Goal: Obtain resource: Download file/media

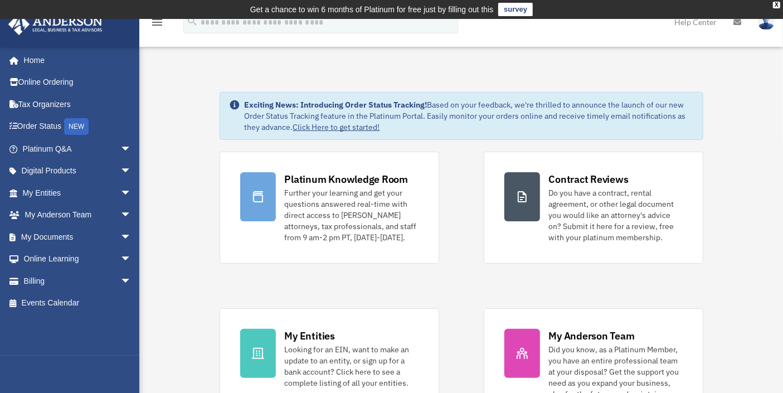
scroll to position [123, 0]
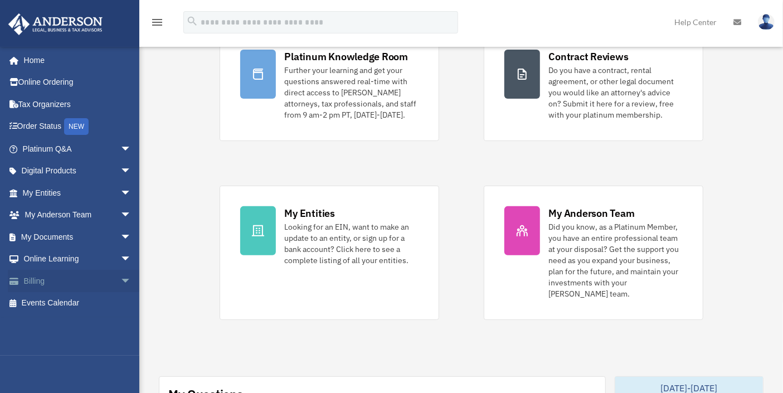
click at [120, 279] on span "arrow_drop_down" at bounding box center [131, 281] width 22 height 23
click at [77, 323] on link "Past Invoices" at bounding box center [82, 325] width 133 height 22
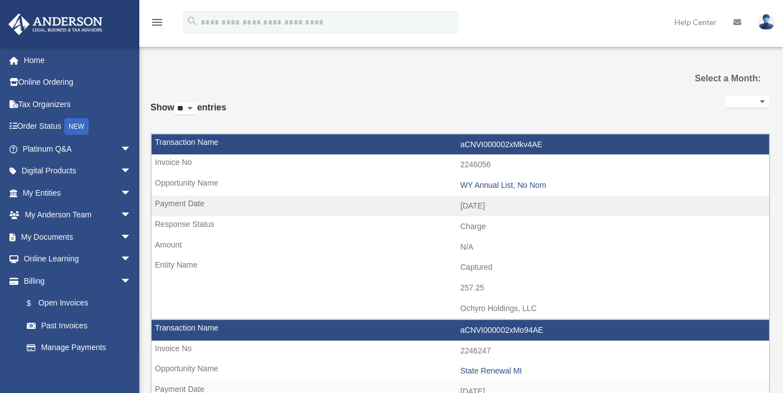
select select
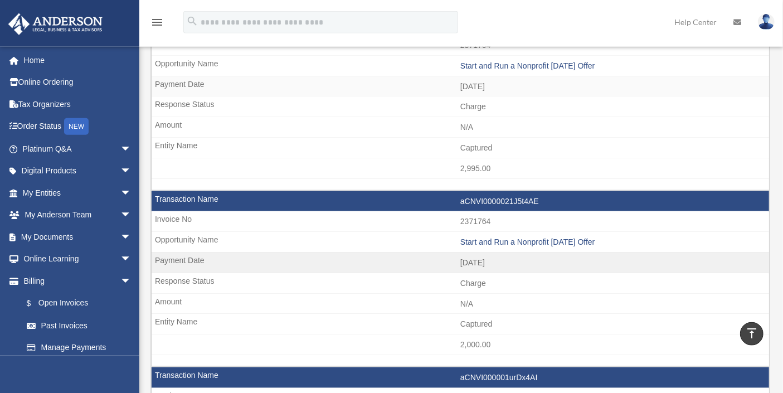
scroll to position [676, 0]
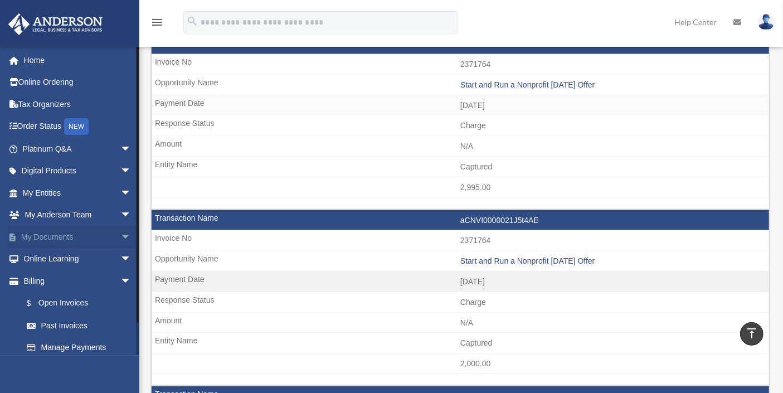
click at [120, 234] on span "arrow_drop_down" at bounding box center [131, 237] width 22 height 23
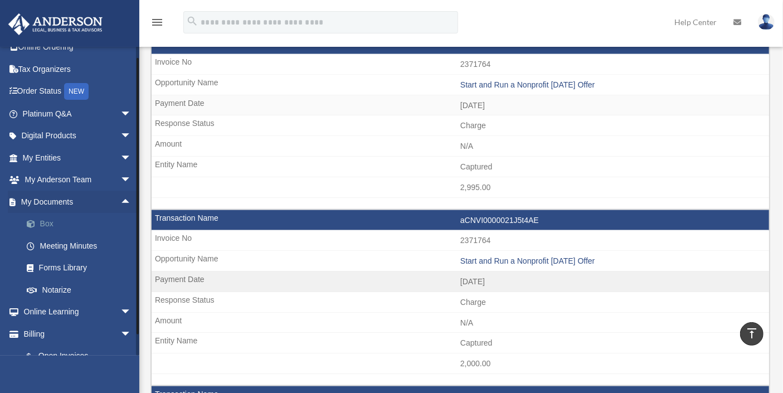
scroll to position [53, 0]
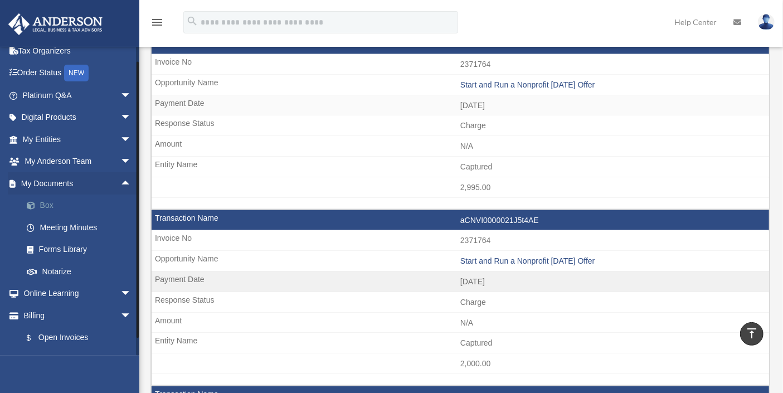
click at [78, 251] on link "Forms Library" at bounding box center [82, 249] width 133 height 22
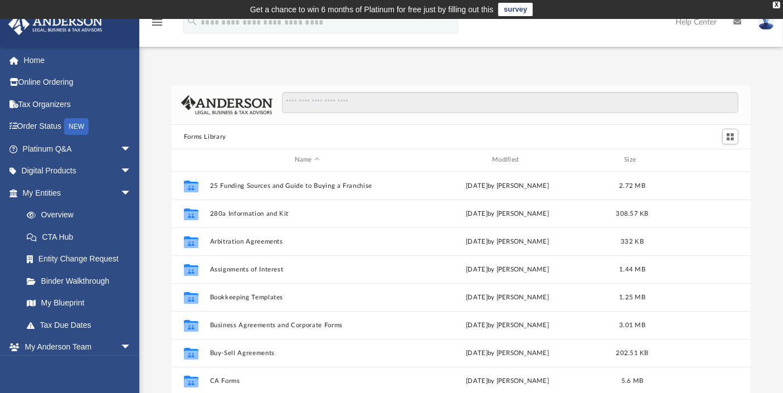
scroll to position [61, 0]
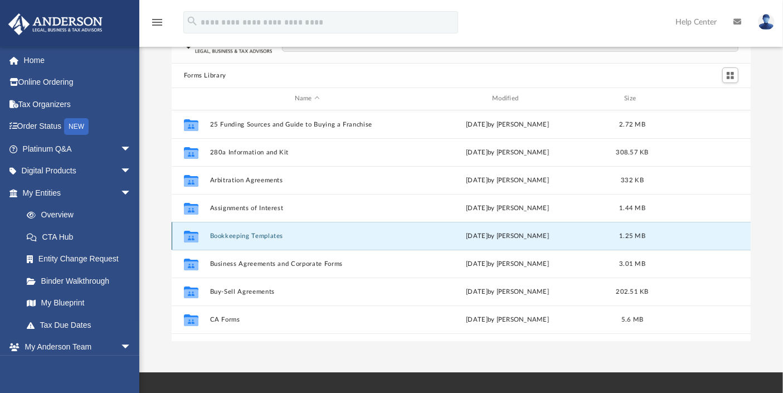
click at [234, 235] on button "Bookkeeping Templates" at bounding box center [306, 235] width 195 height 7
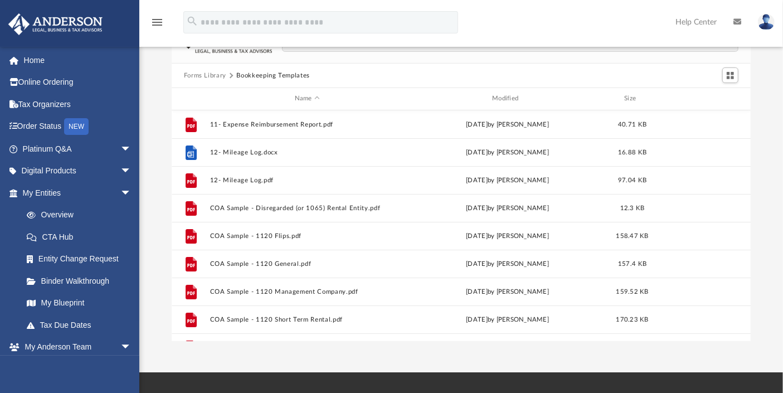
click at [197, 74] on button "Forms Library" at bounding box center [205, 76] width 42 height 10
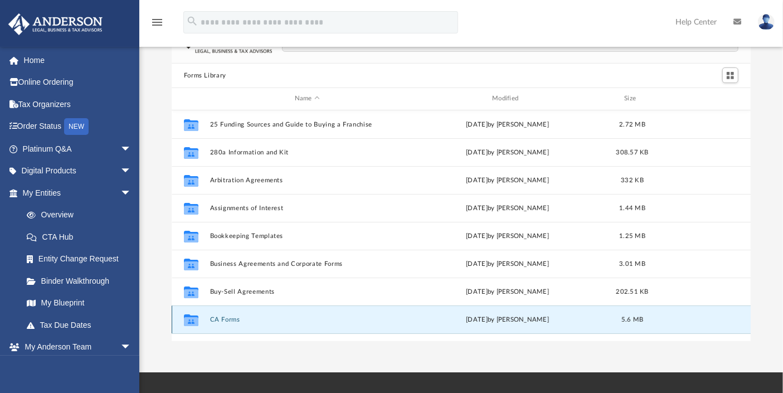
click at [215, 319] on button "CA Forms" at bounding box center [306, 319] width 195 height 7
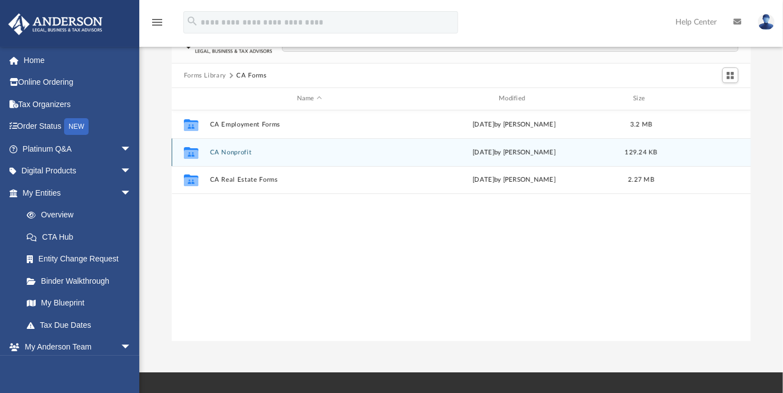
click at [232, 153] on button "CA Nonprofit" at bounding box center [308, 152] width 199 height 7
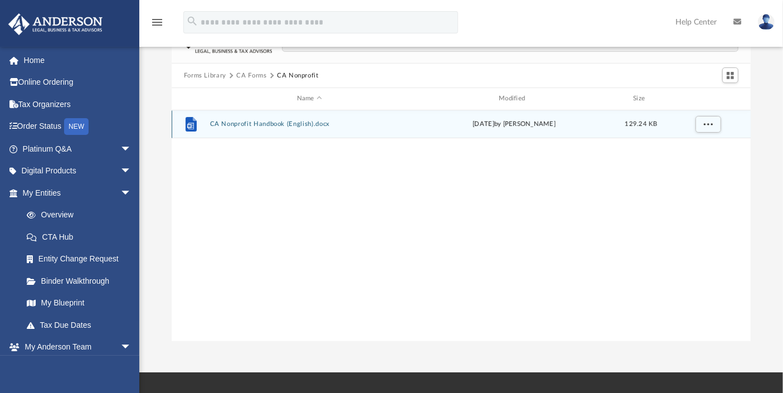
click at [252, 124] on button "CA Nonprofit Handbook (English).docx" at bounding box center [308, 123] width 199 height 7
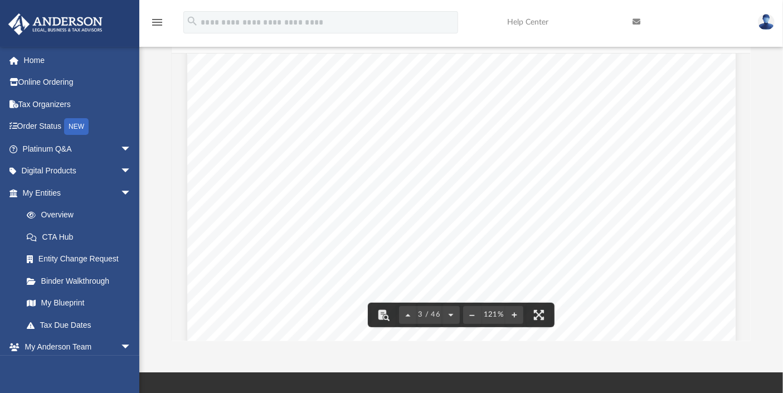
scroll to position [1873, 0]
